Goal: Complete application form

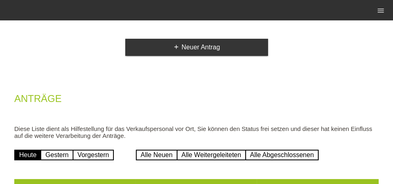
scroll to position [59, 0]
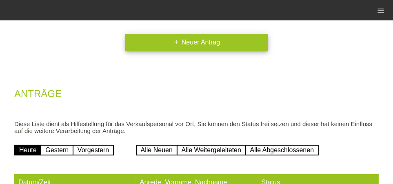
drag, startPoint x: 0, startPoint y: 0, endPoint x: 162, endPoint y: 40, distance: 166.6
click at [159, 48] on link "add Neuer Antrag" at bounding box center [196, 42] width 143 height 17
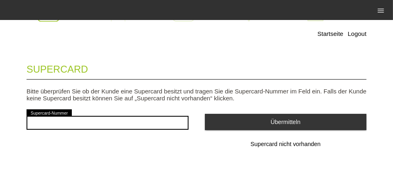
scroll to position [37, 0]
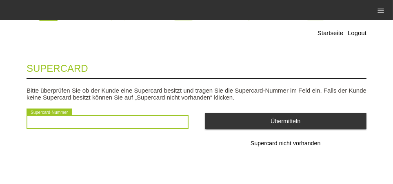
click at [83, 122] on input "text" at bounding box center [108, 122] width 162 height 14
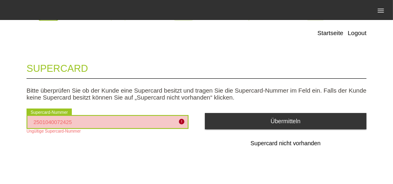
type input "2501040072425"
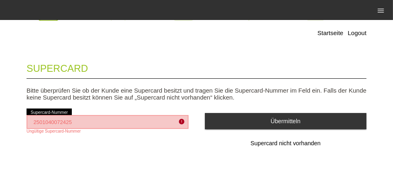
click at [102, 156] on div "Supercard Bitte überprüfen Sie ob der Kunde eine Supercard besitzt und tragen S…" at bounding box center [197, 115] width 340 height 121
click at [125, 154] on div "Supercard Bitte überprüfen Sie ob der Kunde eine Supercard besitzt und tragen S…" at bounding box center [197, 115] width 340 height 121
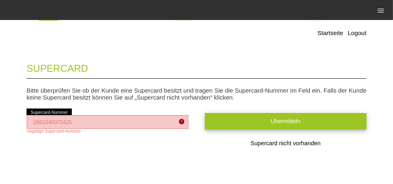
drag, startPoint x: 0, startPoint y: 0, endPoint x: 229, endPoint y: 126, distance: 261.0
click at [229, 126] on button "Übermitteln" at bounding box center [286, 121] width 162 height 16
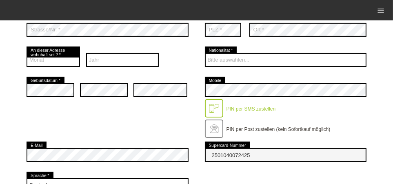
scroll to position [111, 0]
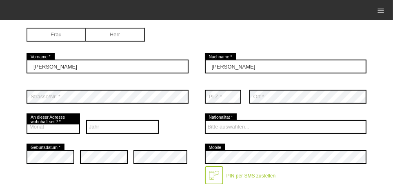
drag, startPoint x: 0, startPoint y: 98, endPoint x: 174, endPoint y: 80, distance: 175.1
click at [175, 81] on div "Dorca error Vorname *" at bounding box center [108, 66] width 162 height 30
click at [57, 25] on div "Frau Herr" at bounding box center [108, 36] width 162 height 32
drag, startPoint x: 174, startPoint y: 80, endPoint x: 56, endPoint y: 32, distance: 127.4
click at [56, 32] on input "radio" at bounding box center [56, 34] width 59 height 12
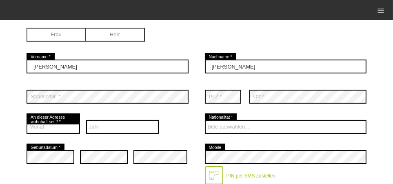
radio input "true"
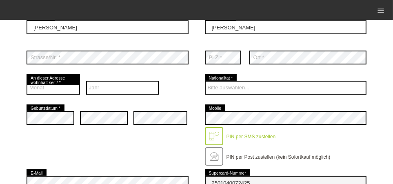
scroll to position [170, 0]
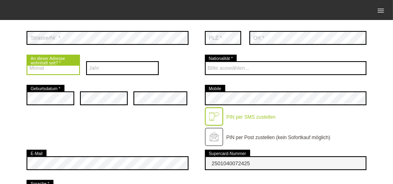
click at [44, 67] on select "Monat 01 02 03 04 05 06 07 08 09 10 11 12" at bounding box center [53, 68] width 53 height 14
click at [27, 61] on select "Monat 01 02 03 04 05 06 07 08 09 10 11 12" at bounding box center [53, 68] width 53 height 14
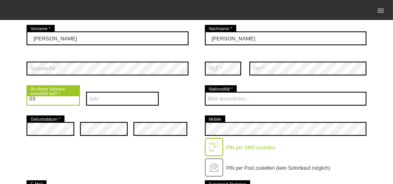
scroll to position [119, 0]
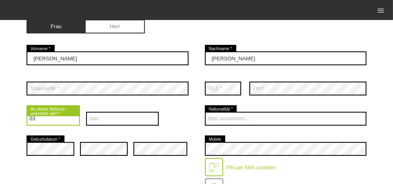
click at [45, 117] on select "Monat 01 02 03 04 05 06 07 08 09 10 11 12" at bounding box center [53, 119] width 53 height 14
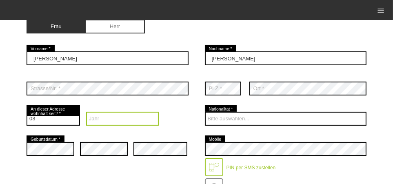
drag, startPoint x: 56, startPoint y: 32, endPoint x: 120, endPoint y: 118, distance: 106.5
click at [120, 118] on select "Jahr 2025 2024 2023 2022 2021 2020 2019 2018 2017 2016" at bounding box center [122, 119] width 73 height 14
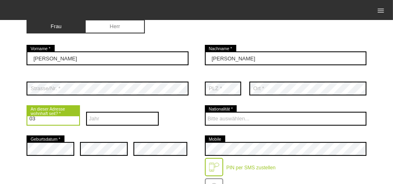
drag, startPoint x: 120, startPoint y: 118, endPoint x: 60, endPoint y: 122, distance: 60.1
click at [60, 122] on select "Monat 01 02 03 04 05 06 07 08 09 10 11 12" at bounding box center [53, 119] width 53 height 14
select select "04"
click at [27, 112] on select "Monat 01 02 03 04 05 06 07 08 09 10 11 12" at bounding box center [53, 119] width 53 height 14
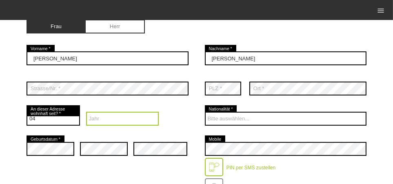
drag, startPoint x: 60, startPoint y: 122, endPoint x: 128, endPoint y: 115, distance: 68.9
click at [128, 115] on select "Jahr 2025 2024 2023 2022 2021 2020 2019 2018 2017 2016" at bounding box center [122, 119] width 73 height 14
select select "2025"
click at [86, 112] on select "Jahr 2025 2024 2023 2022 2021 2020 2019 2018 2017 2016" at bounding box center [122, 119] width 73 height 14
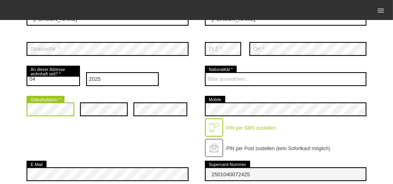
click at [18, 110] on div "Startseite Logout Kontaktdaten * Pflichtfelder Frau Herr Dorca error 01 C" at bounding box center [196, 154] width 393 height 569
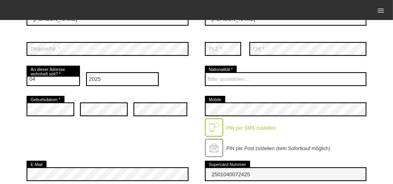
drag, startPoint x: 128, startPoint y: 115, endPoint x: 160, endPoint y: 147, distance: 45.3
click at [160, 147] on div "error Geburtsdatum * error error error Mobile" at bounding box center [197, 126] width 340 height 65
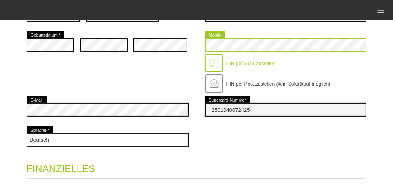
scroll to position [218, 0]
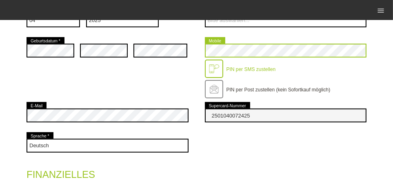
click at [110, 48] on div "error Geburtsdatum * error error error Mobile" at bounding box center [197, 68] width 340 height 65
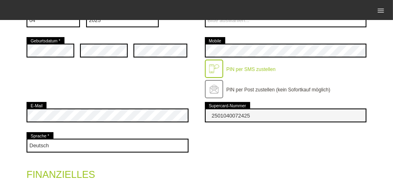
click at [275, 143] on div "Deutsch Français Italiano English error Sprache *" at bounding box center [197, 146] width 340 height 30
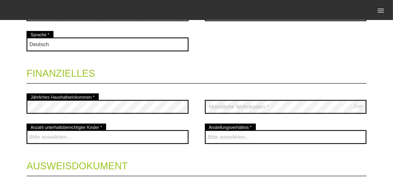
scroll to position [333, 0]
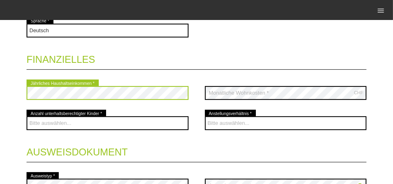
scroll to position [352, 0]
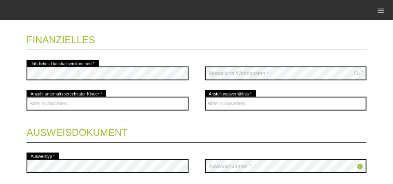
drag, startPoint x: 160, startPoint y: 147, endPoint x: 133, endPoint y: 62, distance: 89.2
click at [133, 62] on div "error Jährliches Haushaltseinkommen *" at bounding box center [108, 73] width 162 height 30
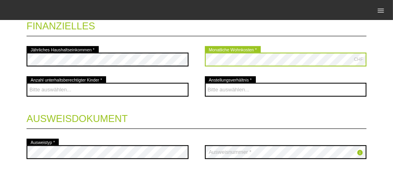
scroll to position [372, 0]
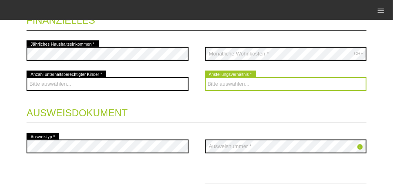
click at [225, 81] on select "Bitte auswählen... Unbefristet Befristet Lehrling/Student Pensioniert Nicht arb…" at bounding box center [286, 84] width 162 height 14
select select "UNLIMITED"
click at [205, 77] on select "Bitte auswählen... Unbefristet Befristet Lehrling/Student Pensioniert Nicht arb…" at bounding box center [286, 84] width 162 height 14
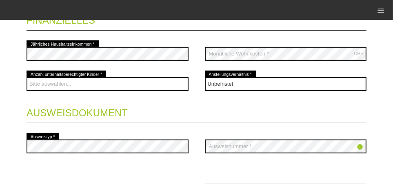
click at [242, 91] on div "Bitte auswählen... Unbefristet Befristet Lehrling/Student Pensioniert Nicht arb…" at bounding box center [286, 84] width 162 height 30
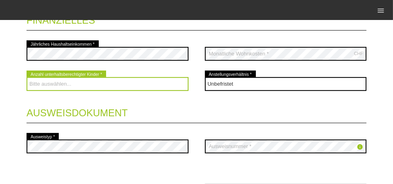
click at [57, 84] on select "Bitte auswählen... 0 1 2 3 4 5 6 7 8 9" at bounding box center [108, 84] width 162 height 14
select select "0"
click at [27, 77] on select "Bitte auswählen... 0 1 2 3 4 5 6 7 8 9" at bounding box center [108, 84] width 162 height 14
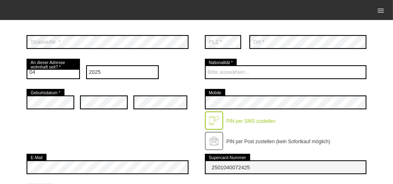
scroll to position [164, 0]
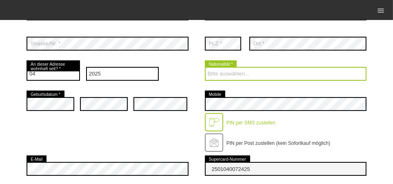
click at [223, 74] on select "Bitte auswählen... Schweiz Deutschland Liechtenstein Österreich ------------ Af…" at bounding box center [286, 74] width 162 height 14
select select "CH"
click at [205, 67] on select "Bitte auswählen... Schweiz Deutschland Liechtenstein Österreich ------------ Af…" at bounding box center [286, 74] width 162 height 14
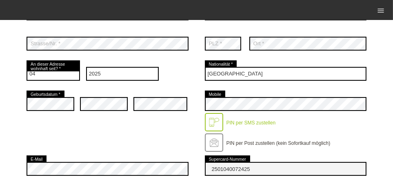
click at [162, 121] on div "error Geburtsdatum * error error error Mobile" at bounding box center [197, 121] width 340 height 65
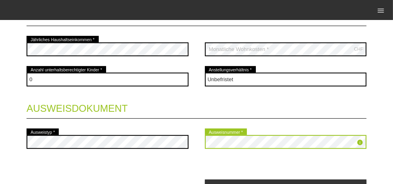
scroll to position [396, 0]
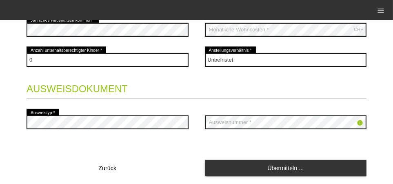
drag, startPoint x: 133, startPoint y: 62, endPoint x: 245, endPoint y: 138, distance: 135.2
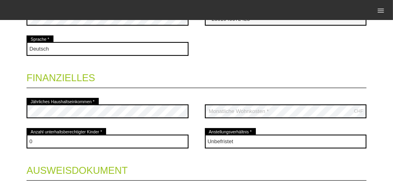
scroll to position [420, 0]
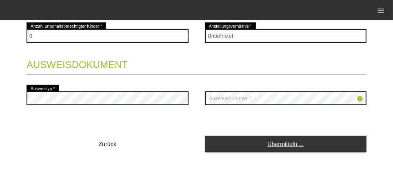
drag, startPoint x: 245, startPoint y: 138, endPoint x: 294, endPoint y: 141, distance: 48.7
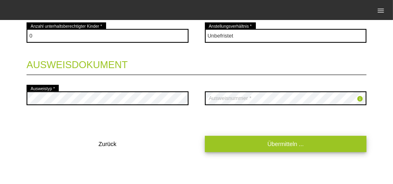
click at [294, 141] on link "Übermitteln ..." at bounding box center [286, 144] width 162 height 16
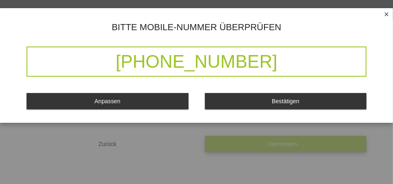
click at [249, 98] on button "Bestätigen" at bounding box center [286, 101] width 162 height 16
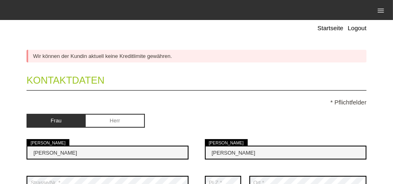
scroll to position [0, 0]
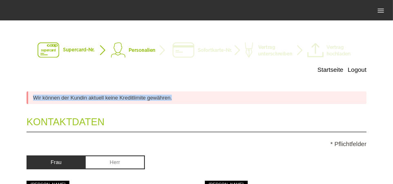
drag, startPoint x: 294, startPoint y: 141, endPoint x: 177, endPoint y: 93, distance: 126.0
click at [177, 93] on div "Wir können der Kundin aktuell keine Kreditlimite gewähren." at bounding box center [197, 97] width 340 height 13
drag, startPoint x: 177, startPoint y: 93, endPoint x: 159, endPoint y: 95, distance: 18.4
click at [159, 96] on div "Wir können der Kundin aktuell keine Kreditlimite gewähren." at bounding box center [197, 97] width 340 height 13
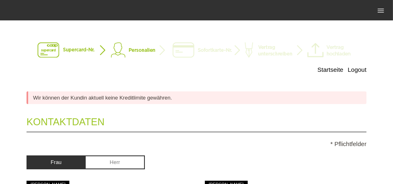
click at [169, 100] on div "Wir können der Kundin aktuell keine Kreditlimite gewähren." at bounding box center [197, 97] width 340 height 13
drag, startPoint x: 159, startPoint y: 95, endPoint x: 210, endPoint y: 96, distance: 51.0
click at [210, 96] on div "Wir können der Kundin aktuell keine Kreditlimite gewähren." at bounding box center [197, 97] width 340 height 13
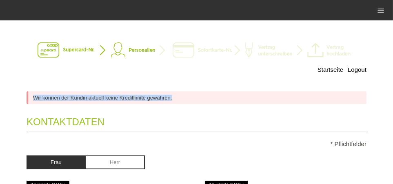
drag, startPoint x: 210, startPoint y: 96, endPoint x: 10, endPoint y: 95, distance: 200.0
drag, startPoint x: 10, startPoint y: 95, endPoint x: 67, endPoint y: 95, distance: 56.7
click at [67, 95] on div "Wir können der Kundin aktuell keine Kreditlimite gewähren." at bounding box center [197, 97] width 340 height 13
click at [69, 94] on div "Wir können der Kundin aktuell keine Kreditlimite gewähren." at bounding box center [197, 97] width 340 height 13
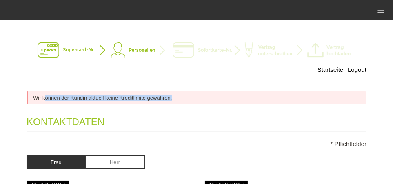
drag, startPoint x: 67, startPoint y: 95, endPoint x: 0, endPoint y: 96, distance: 66.5
